Goal: Task Accomplishment & Management: Use online tool/utility

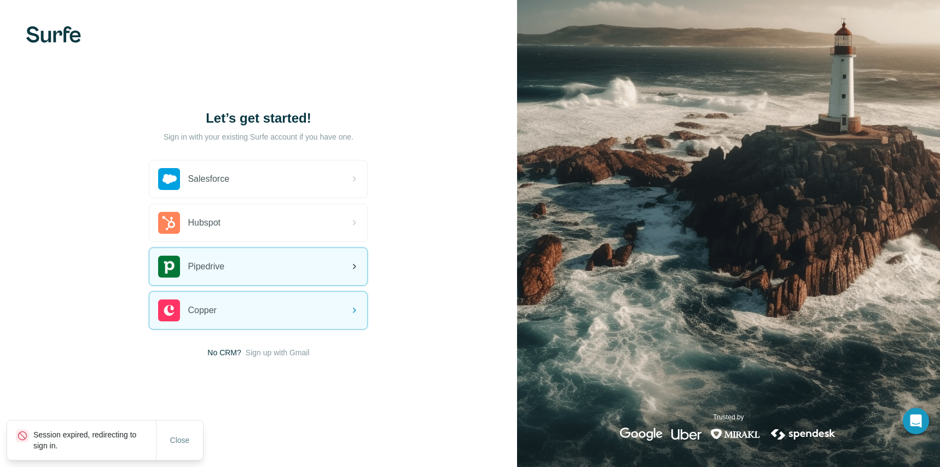
drag, startPoint x: 293, startPoint y: 351, endPoint x: 309, endPoint y: 250, distance: 102.6
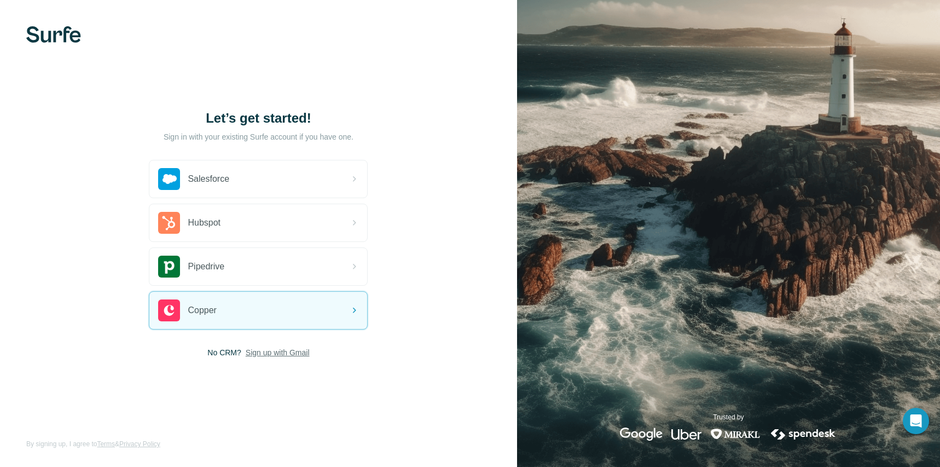
click at [295, 355] on span "Sign up with Gmail" at bounding box center [278, 352] width 64 height 11
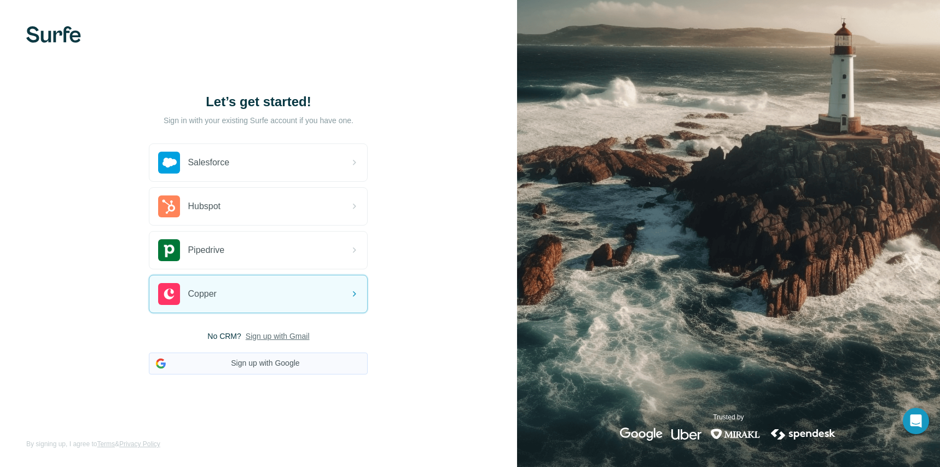
click at [297, 363] on button "Sign up with Google" at bounding box center [258, 364] width 219 height 22
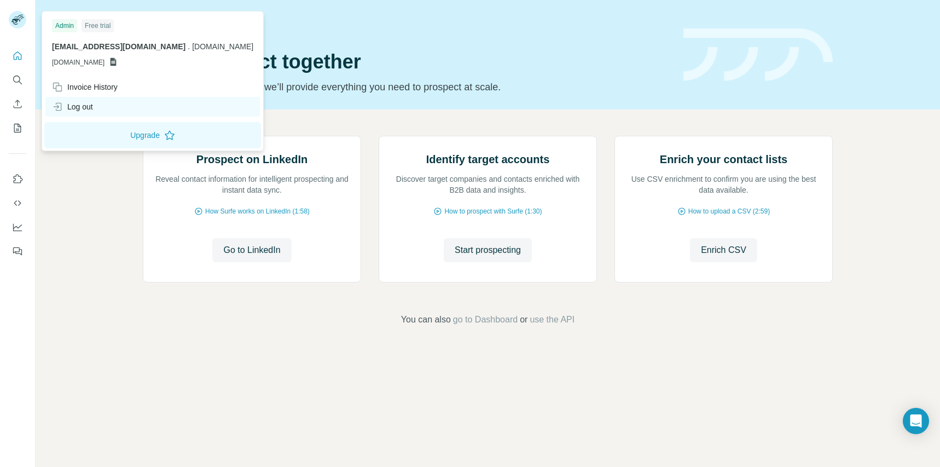
click at [67, 101] on div "Log out" at bounding box center [152, 107] width 215 height 20
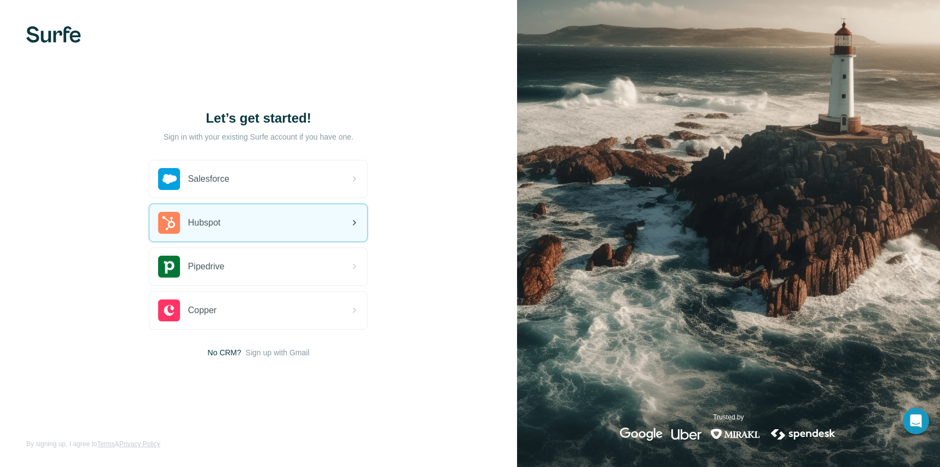
click at [245, 212] on div "Hubspot" at bounding box center [258, 222] width 218 height 37
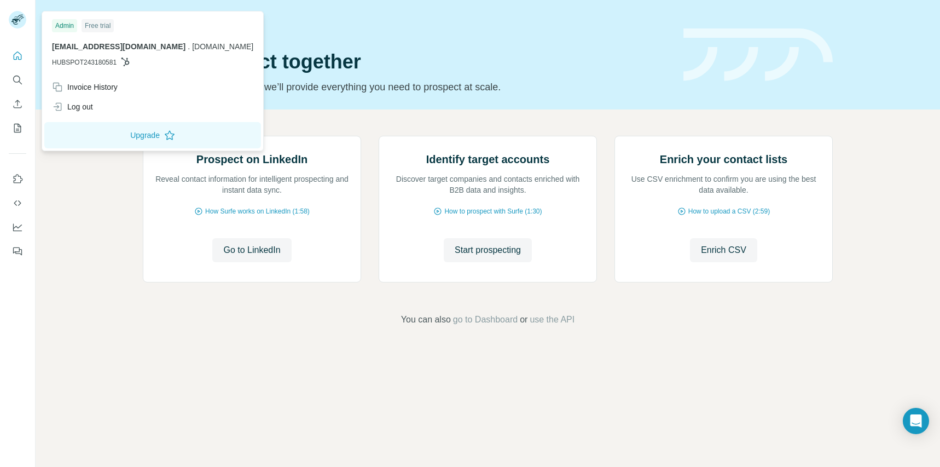
click at [20, 16] on rect at bounding box center [18, 20] width 18 height 18
click at [16, 51] on icon "Quick start" at bounding box center [17, 55] width 11 height 11
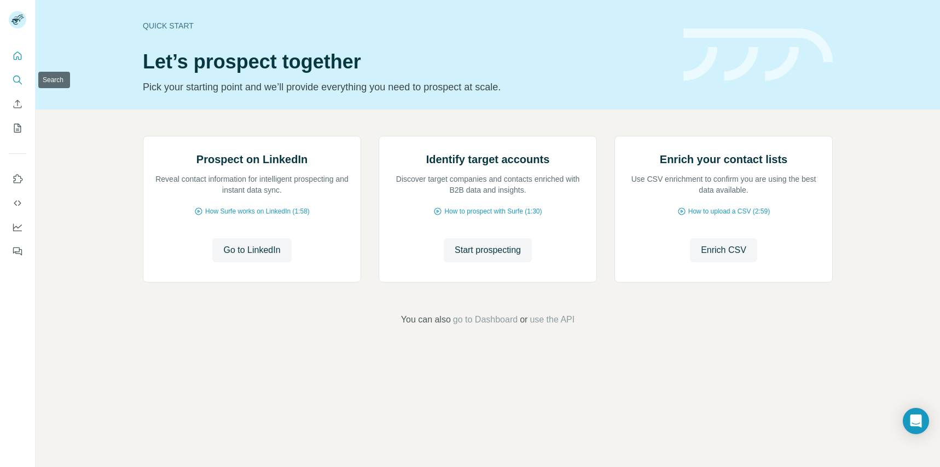
click at [17, 75] on icon "Search" at bounding box center [17, 79] width 11 height 11
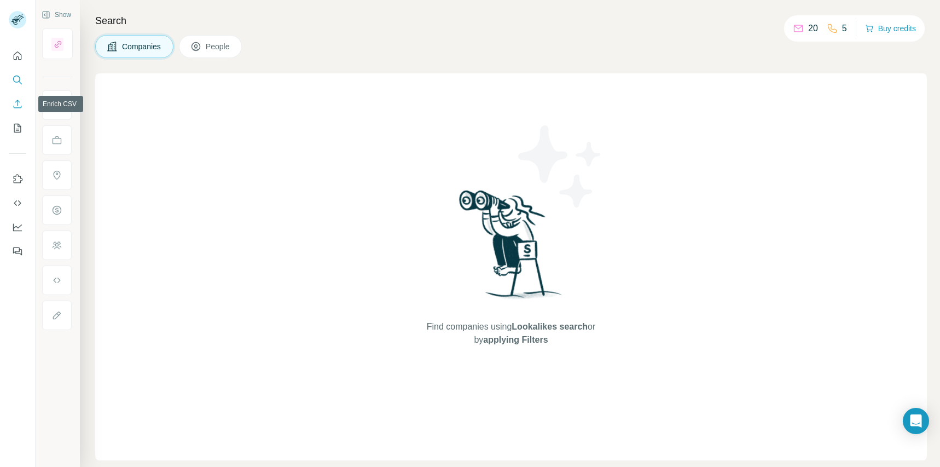
click at [16, 103] on icon "Enrich CSV" at bounding box center [17, 104] width 11 height 11
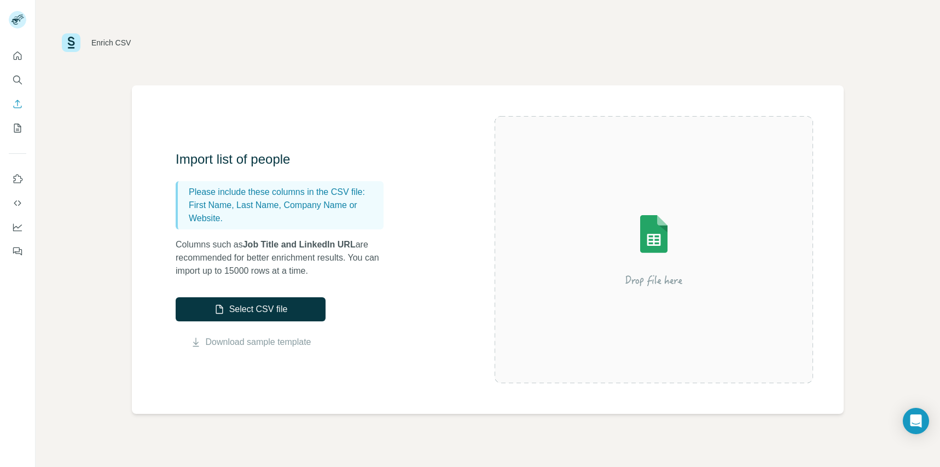
click at [16, 140] on div at bounding box center [17, 150] width 35 height 222
click at [239, 315] on button "Select CSV file" at bounding box center [251, 309] width 150 height 24
click at [666, 228] on img at bounding box center [654, 249] width 197 height 131
click at [276, 307] on button "Select CSV file" at bounding box center [251, 309] width 150 height 24
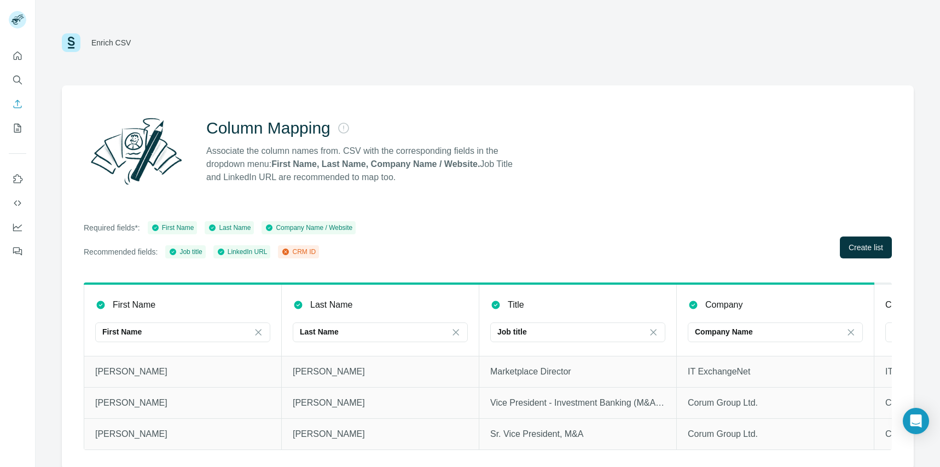
scroll to position [2, 0]
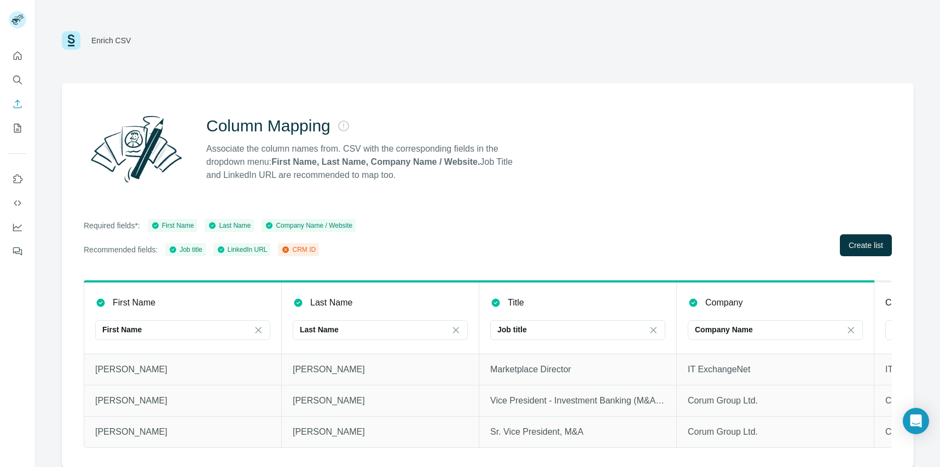
click at [310, 245] on div "CRM ID" at bounding box center [298, 250] width 34 height 10
click at [310, 247] on div "CRM ID" at bounding box center [298, 250] width 34 height 10
click at [870, 245] on span "Create list" at bounding box center [866, 245] width 34 height 11
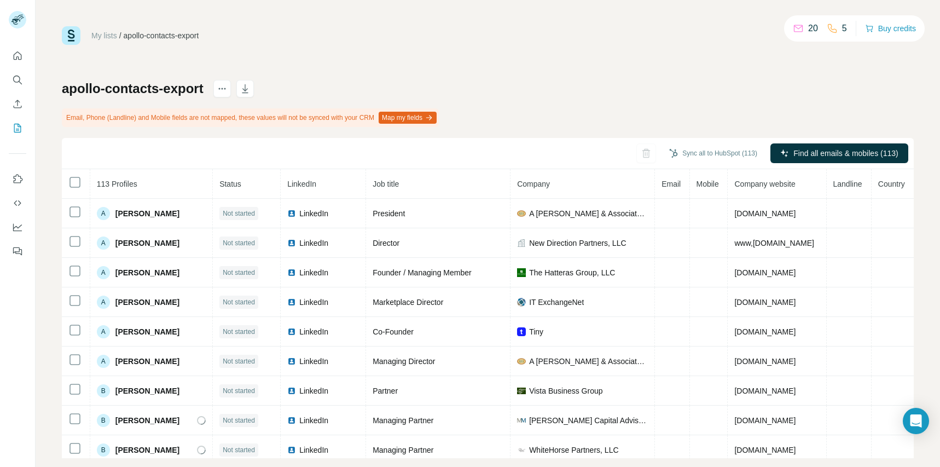
click at [413, 122] on button "Map my fields" at bounding box center [408, 118] width 58 height 12
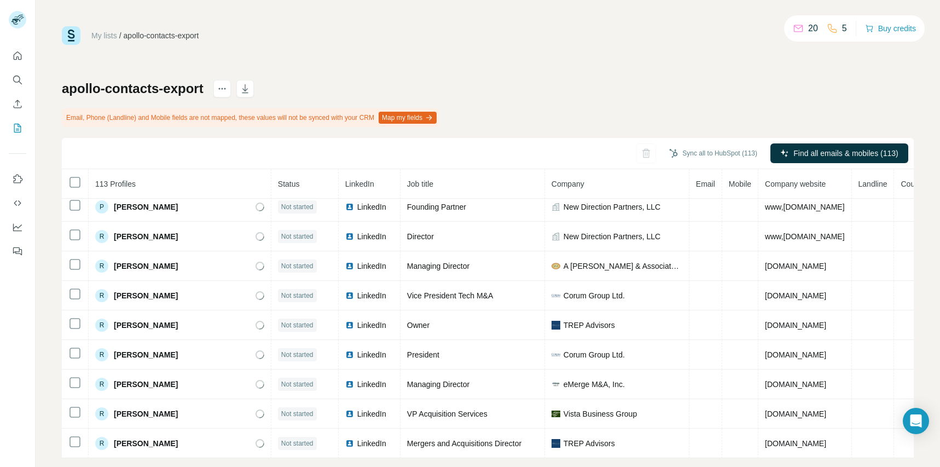
scroll to position [18, 0]
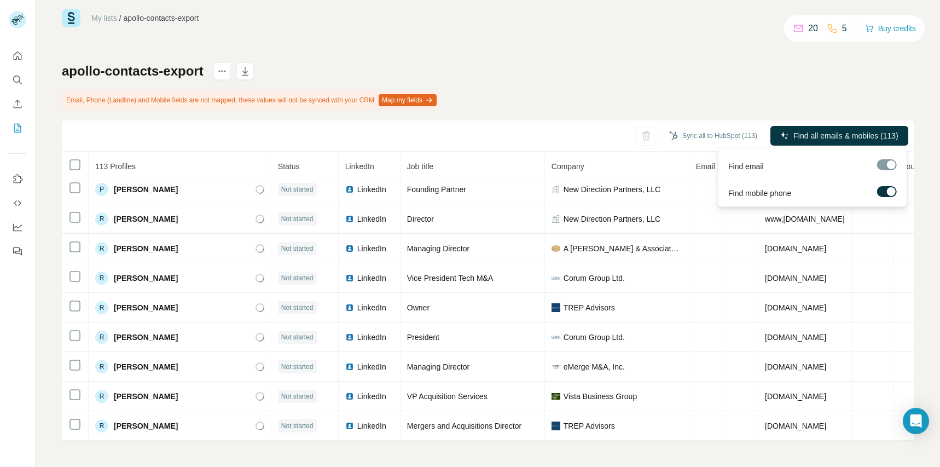
click at [891, 165] on div at bounding box center [887, 164] width 20 height 11
click at [884, 165] on div at bounding box center [887, 164] width 20 height 11
click at [878, 165] on div at bounding box center [887, 164] width 20 height 11
click at [892, 187] on div at bounding box center [891, 191] width 9 height 9
click at [887, 190] on label at bounding box center [887, 191] width 20 height 11
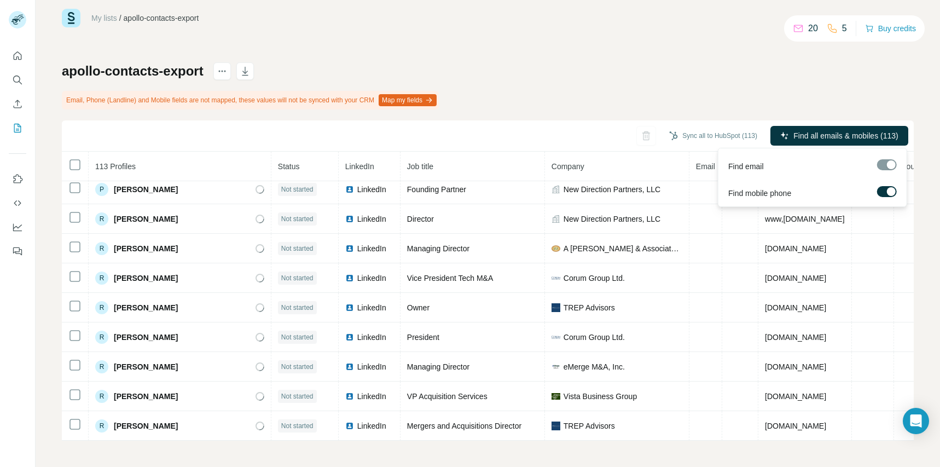
click at [887, 160] on div at bounding box center [887, 164] width 20 height 11
click at [890, 167] on div at bounding box center [887, 164] width 20 height 11
click at [800, 46] on div "My lists / apollo-contacts-export 20 5 Buy credits apollo-contacts-export Email…" at bounding box center [488, 225] width 852 height 432
click at [435, 102] on button "Map my fields" at bounding box center [408, 100] width 58 height 12
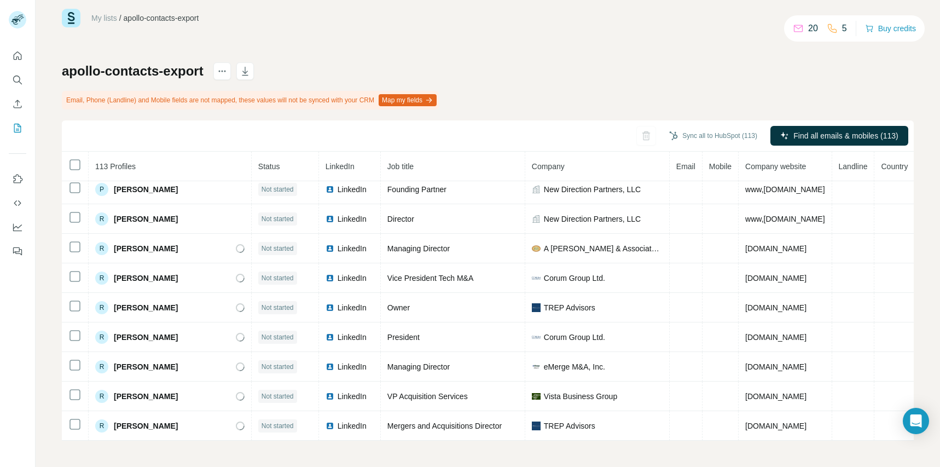
click at [415, 99] on button "Map my fields" at bounding box center [408, 100] width 58 height 12
click at [437, 99] on button "Map my fields" at bounding box center [408, 100] width 58 height 12
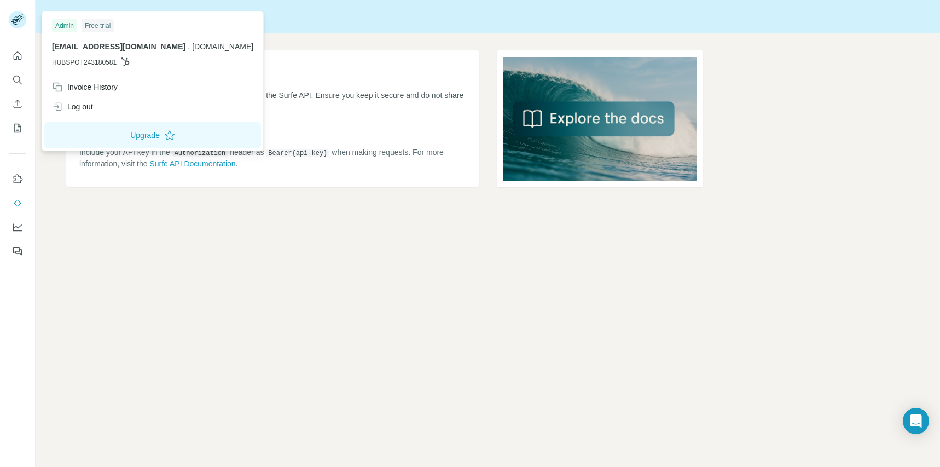
click at [16, 22] on icon at bounding box center [15, 22] width 9 height 6
click at [21, 253] on icon "Feedback" at bounding box center [17, 251] width 11 height 11
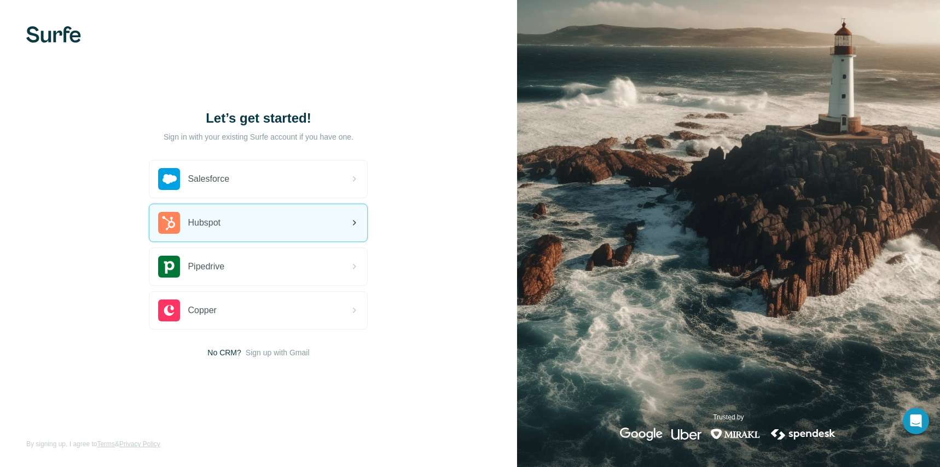
click at [214, 230] on div "Hubspot" at bounding box center [189, 223] width 62 height 22
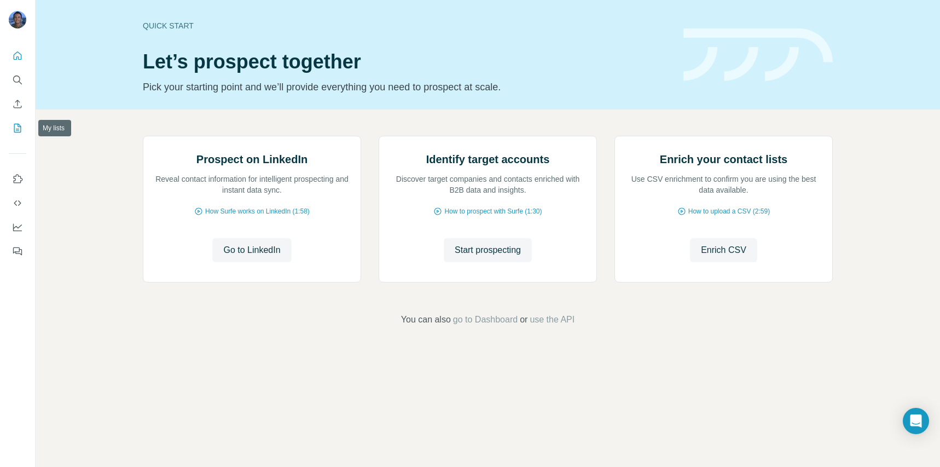
click at [12, 128] on icon "My lists" at bounding box center [17, 128] width 11 height 11
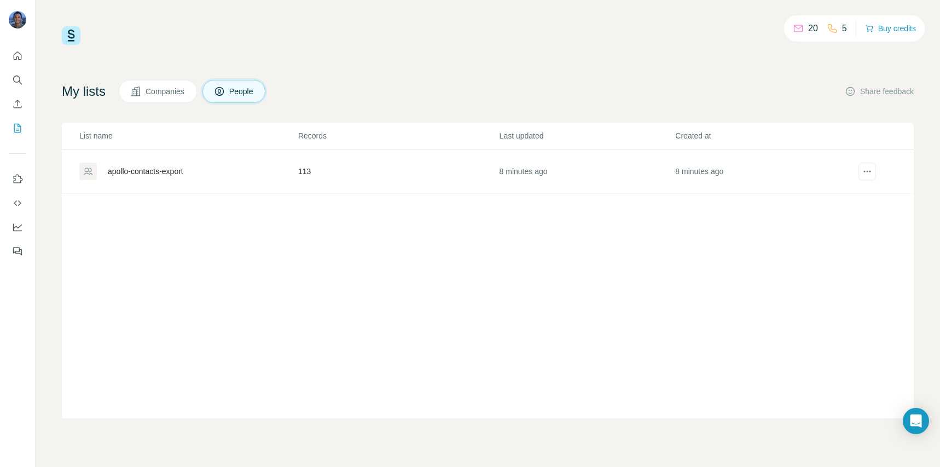
click at [164, 173] on div "apollo-contacts-export" at bounding box center [146, 171] width 76 height 11
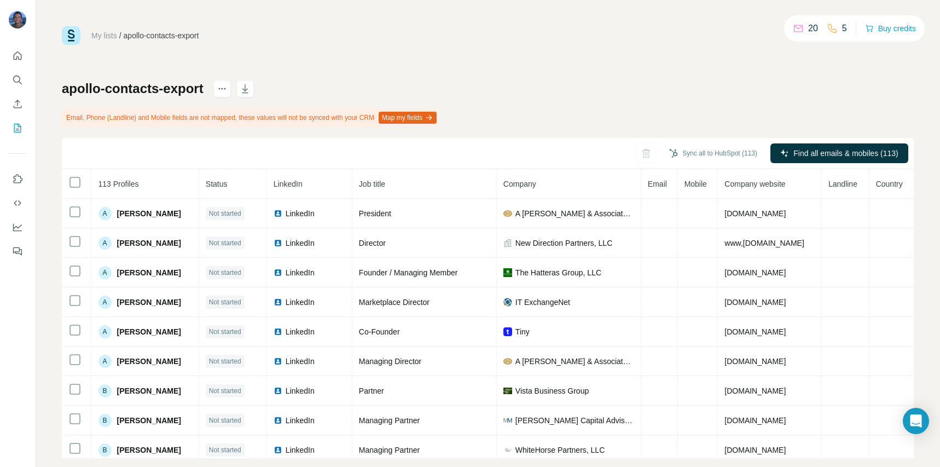
click at [418, 120] on button "Map my fields" at bounding box center [408, 118] width 58 height 12
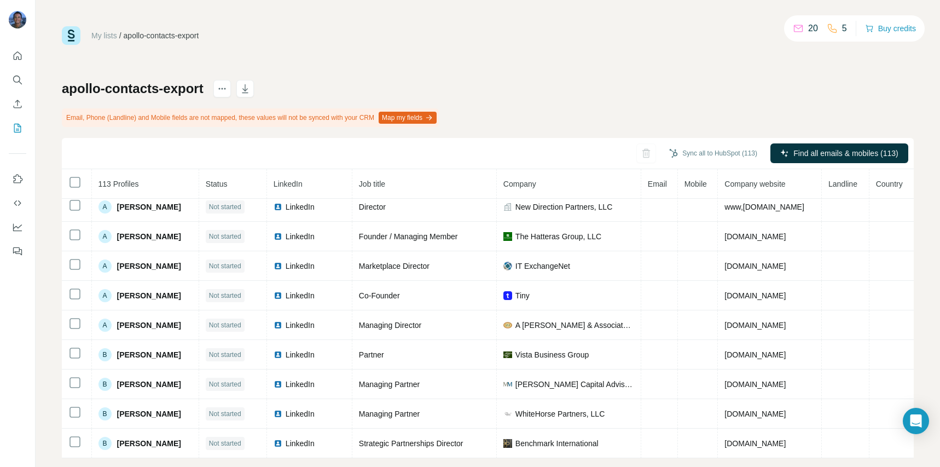
scroll to position [49, 0]
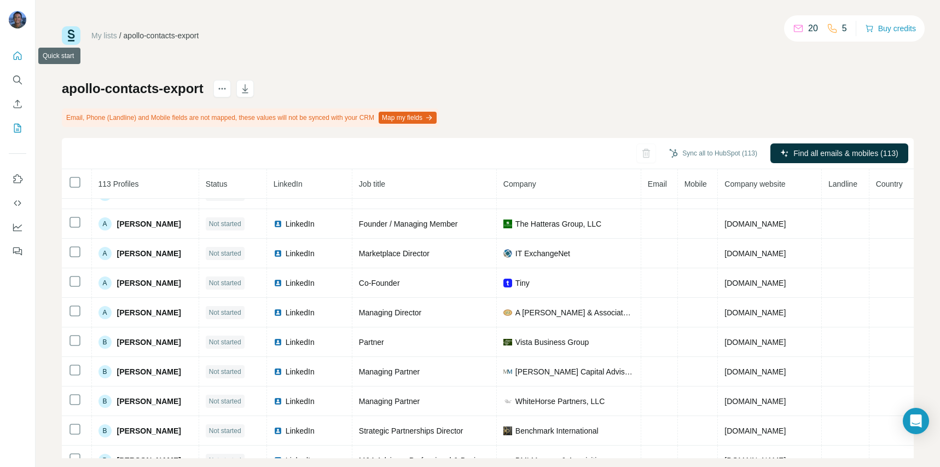
click at [21, 54] on icon "Quick start" at bounding box center [18, 55] width 8 height 8
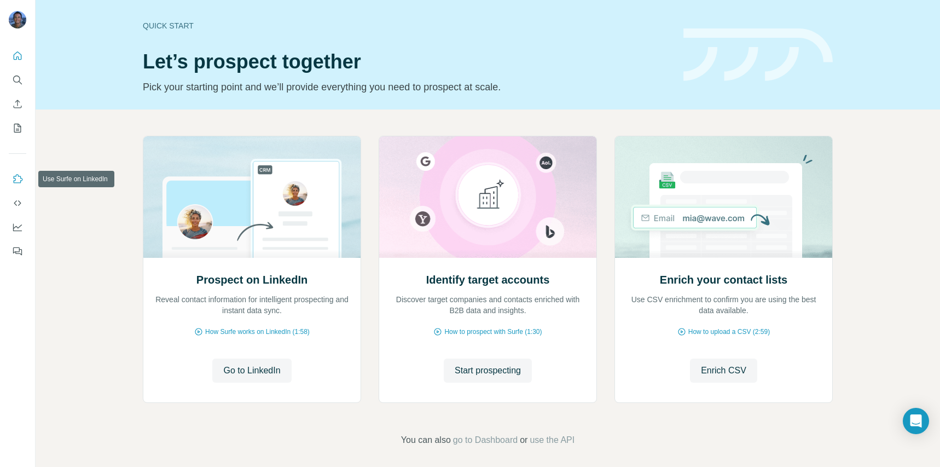
click at [20, 178] on icon "Use Surfe on LinkedIn" at bounding box center [17, 179] width 11 height 11
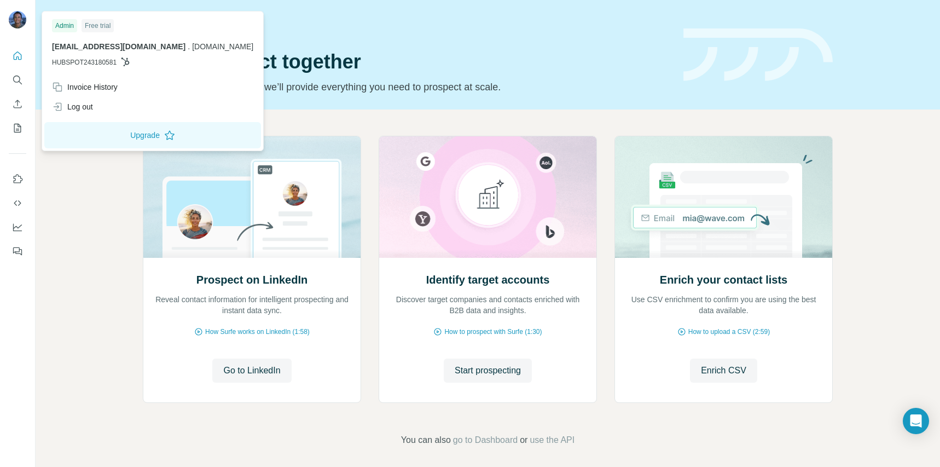
click at [19, 15] on img at bounding box center [18, 20] width 18 height 18
click at [22, 125] on icon "My lists" at bounding box center [17, 128] width 11 height 11
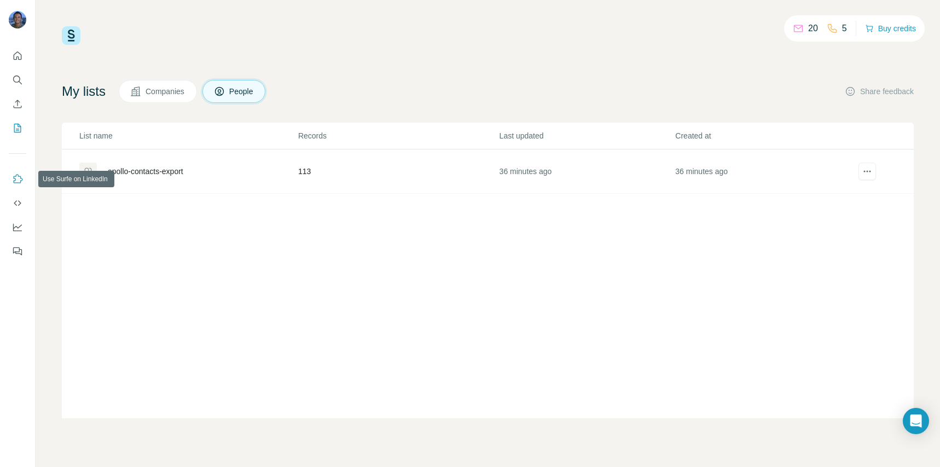
click at [14, 178] on icon "Use Surfe on LinkedIn" at bounding box center [17, 179] width 11 height 11
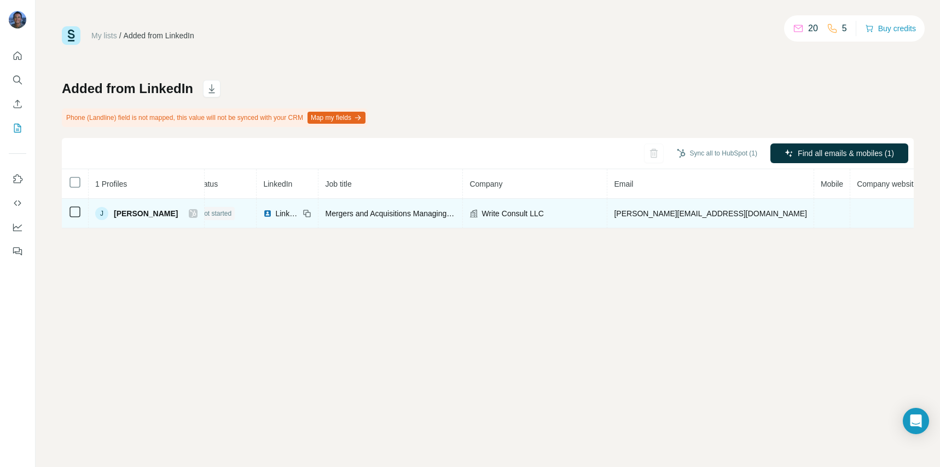
scroll to position [0, 55]
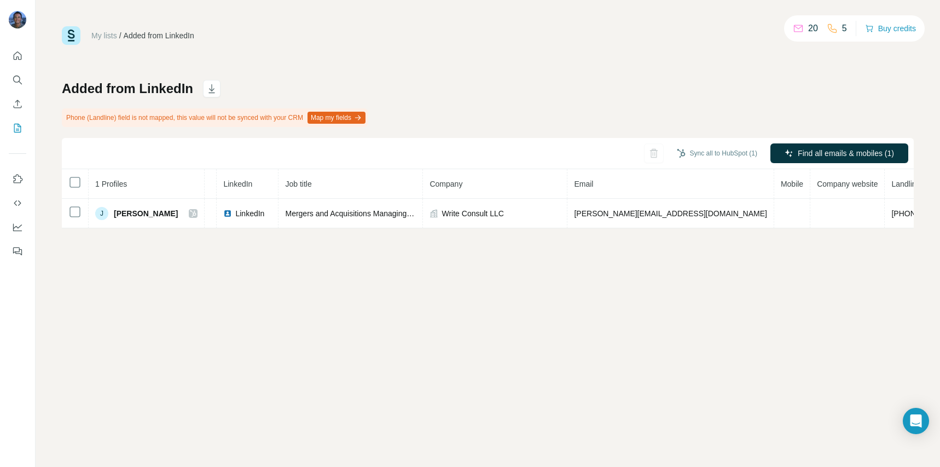
click at [356, 116] on button "Map my fields" at bounding box center [337, 118] width 58 height 12
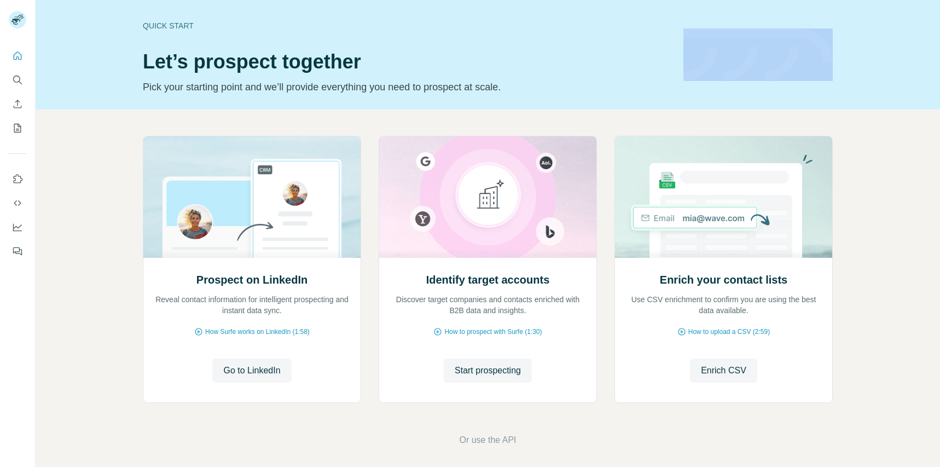
drag, startPoint x: 913, startPoint y: 66, endPoint x: 337, endPoint y: 108, distance: 578.0
click at [337, 108] on div "Quick start Let’s prospect together Pick your starting point and we’ll provide …" at bounding box center [488, 54] width 905 height 109
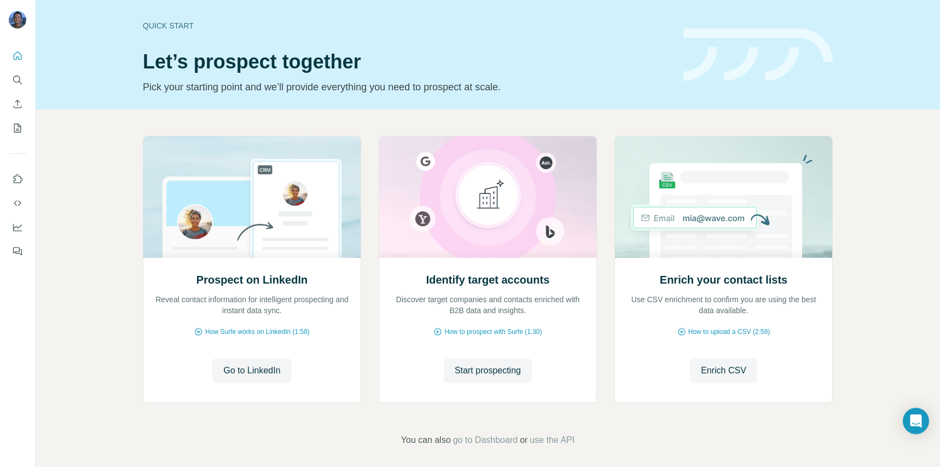
scroll to position [1, 0]
drag, startPoint x: 16, startPoint y: 181, endPoint x: 64, endPoint y: 190, distance: 48.5
click at [105, 193] on div "Quick start Let’s prospect together Pick your starting point and we’ll provide …" at bounding box center [470, 233] width 940 height 467
